Goal: Task Accomplishment & Management: Manage account settings

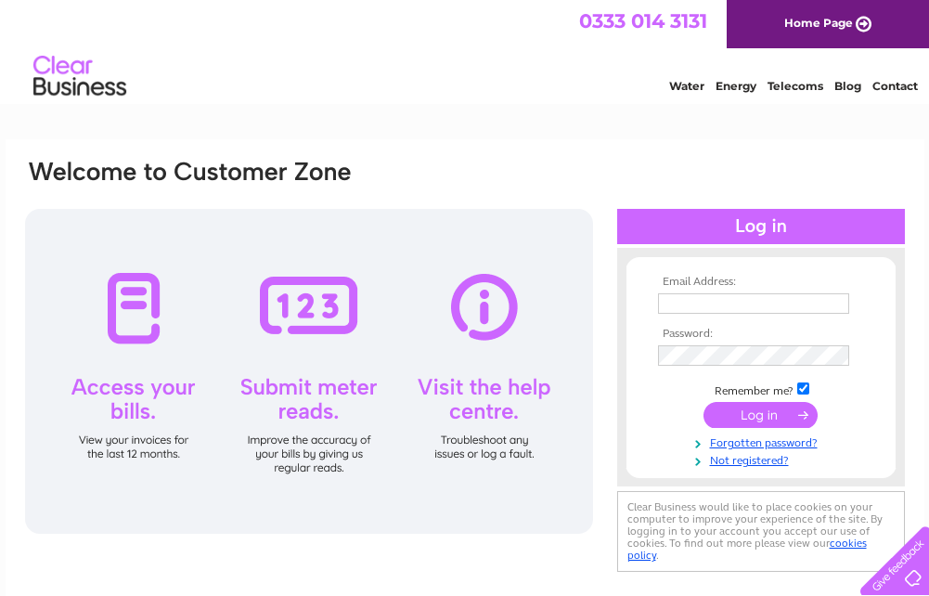
type input "[EMAIL_ADDRESS][DOMAIN_NAME]"
click at [767, 415] on input "submit" at bounding box center [760, 415] width 114 height 26
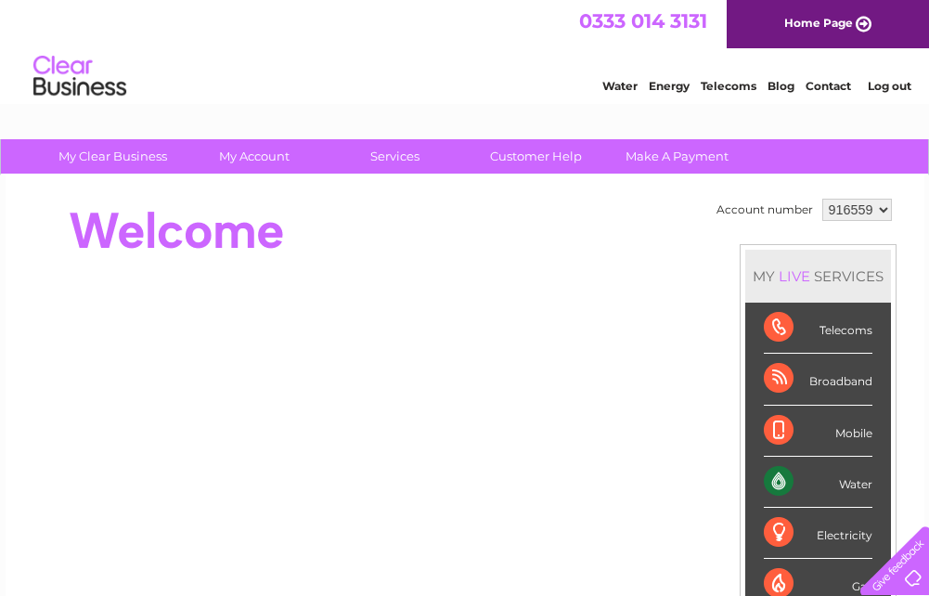
click at [774, 480] on div "Water" at bounding box center [818, 482] width 109 height 51
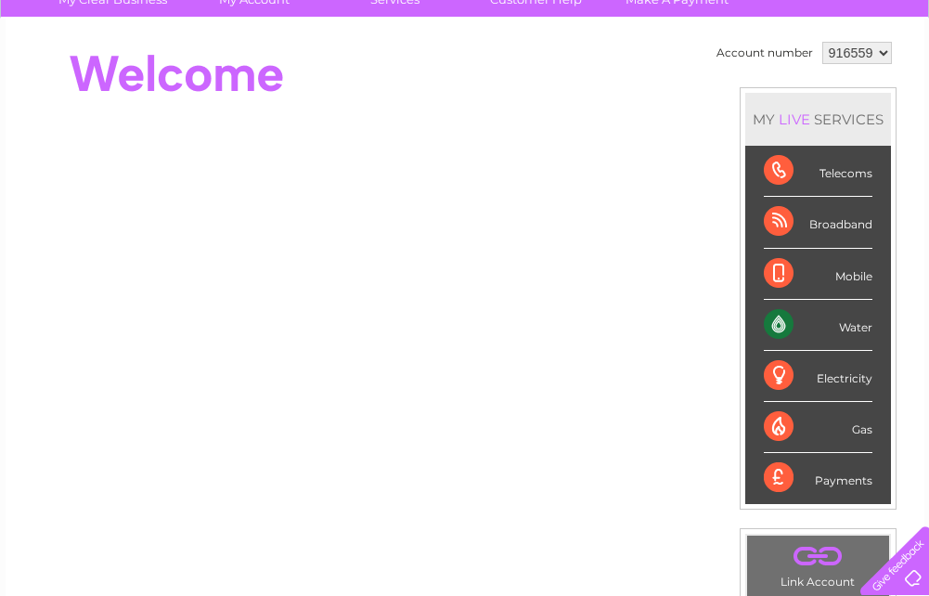
scroll to position [186, 0]
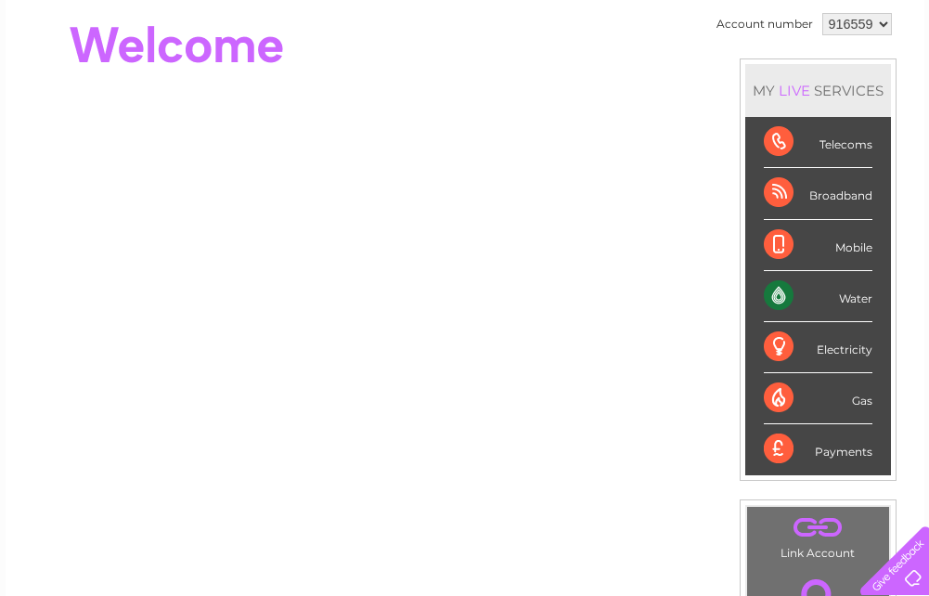
click at [773, 294] on div "Water" at bounding box center [818, 296] width 109 height 51
click at [775, 299] on div "Water" at bounding box center [818, 296] width 109 height 51
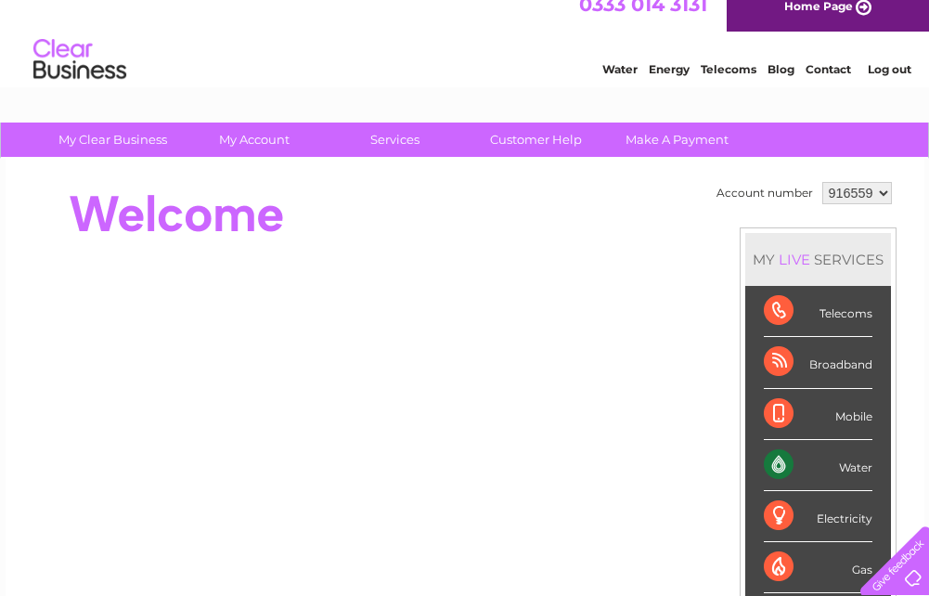
scroll to position [0, 0]
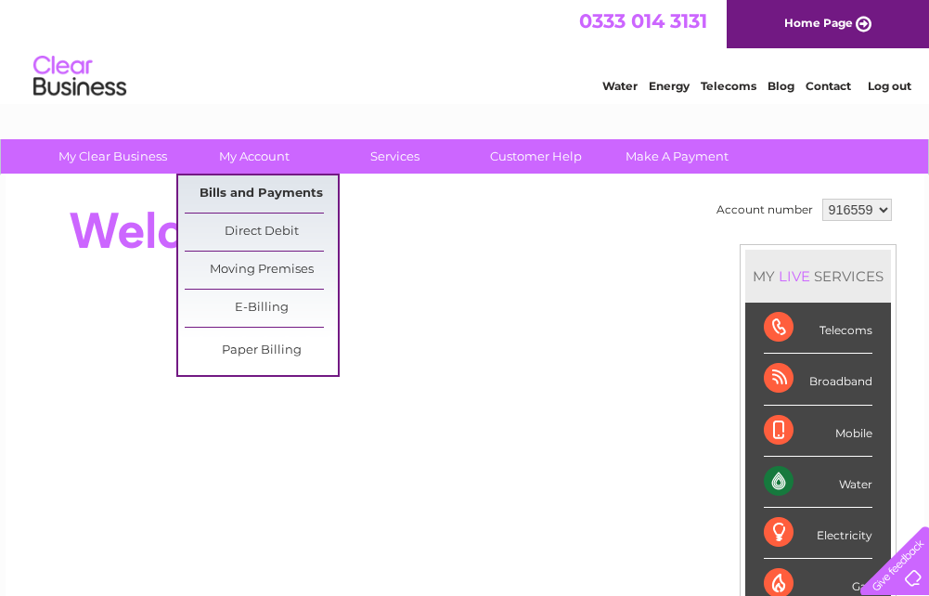
click at [257, 187] on link "Bills and Payments" at bounding box center [261, 193] width 153 height 37
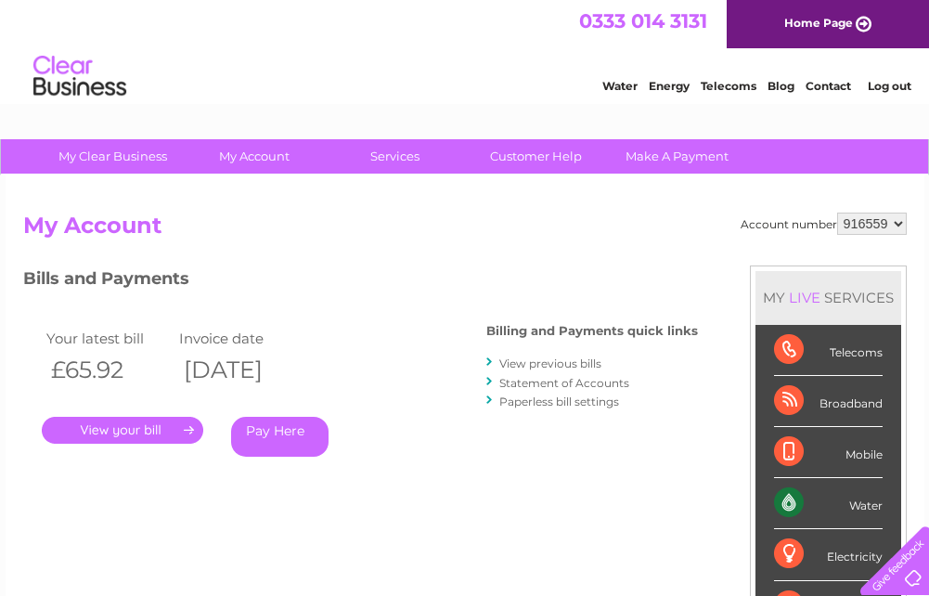
click at [125, 426] on link "." at bounding box center [122, 430] width 161 height 27
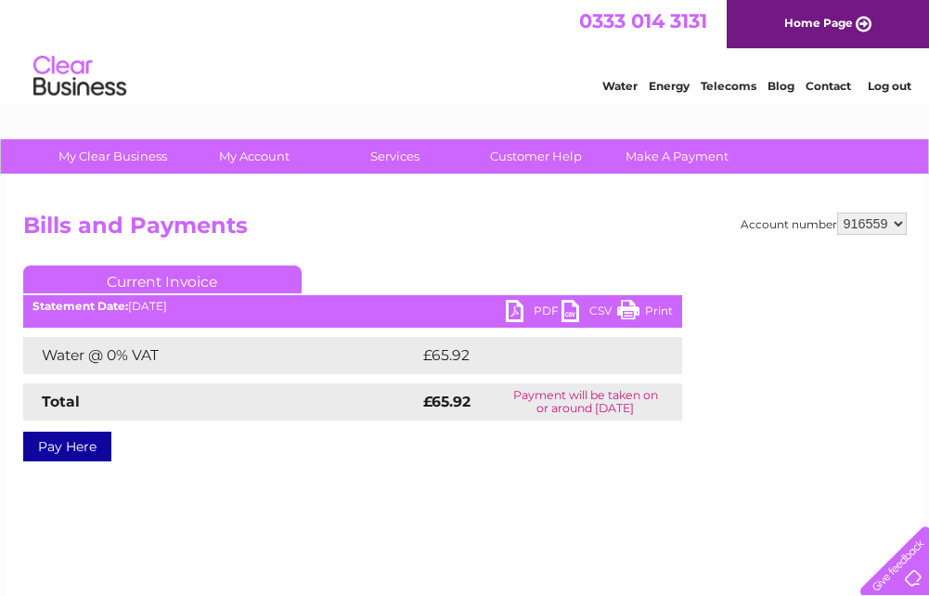
click at [515, 310] on link "PDF" at bounding box center [534, 313] width 56 height 27
